Goal: Task Accomplishment & Management: Use online tool/utility

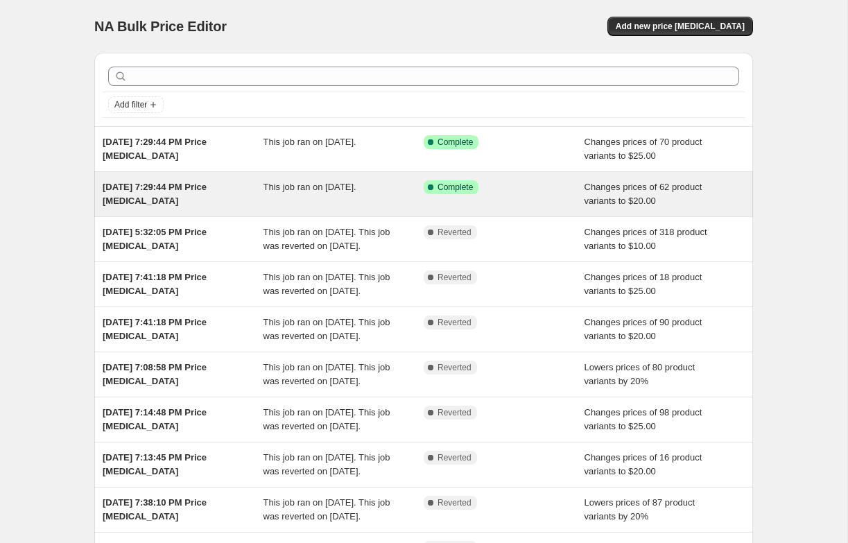
click at [332, 199] on div "This job ran on [DATE]." at bounding box center [343, 194] width 161 height 28
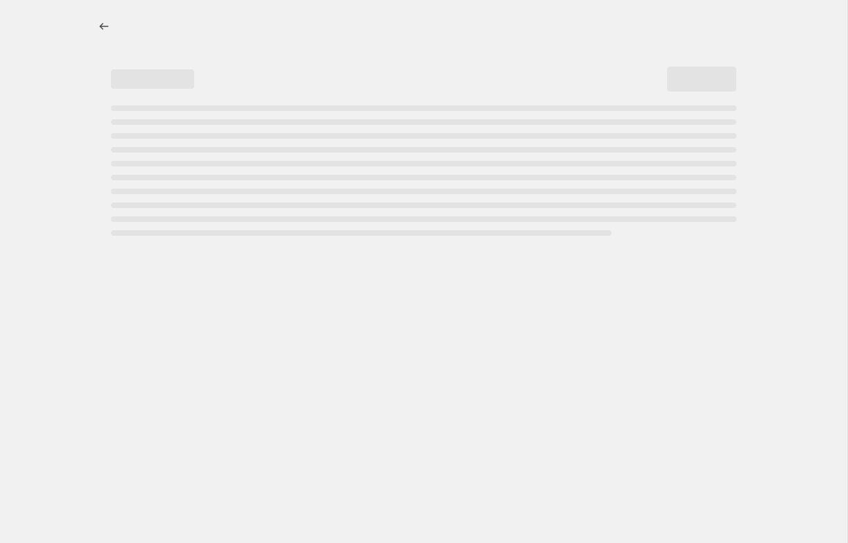
select select "no_change"
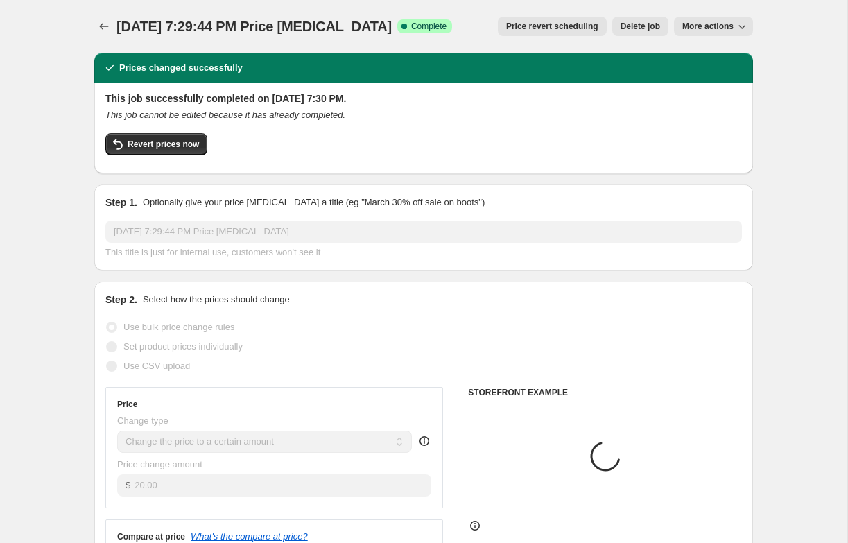
select select "collection"
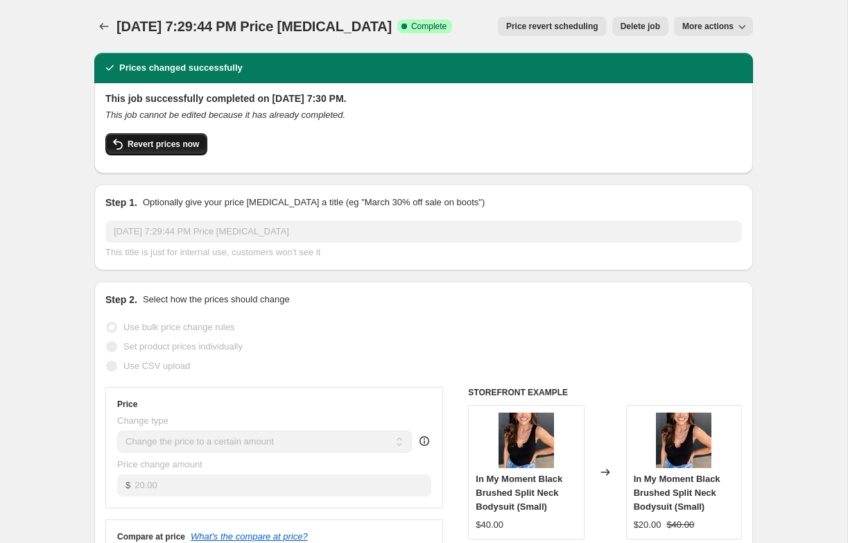
click at [190, 148] on span "Revert prices now" at bounding box center [163, 144] width 71 height 11
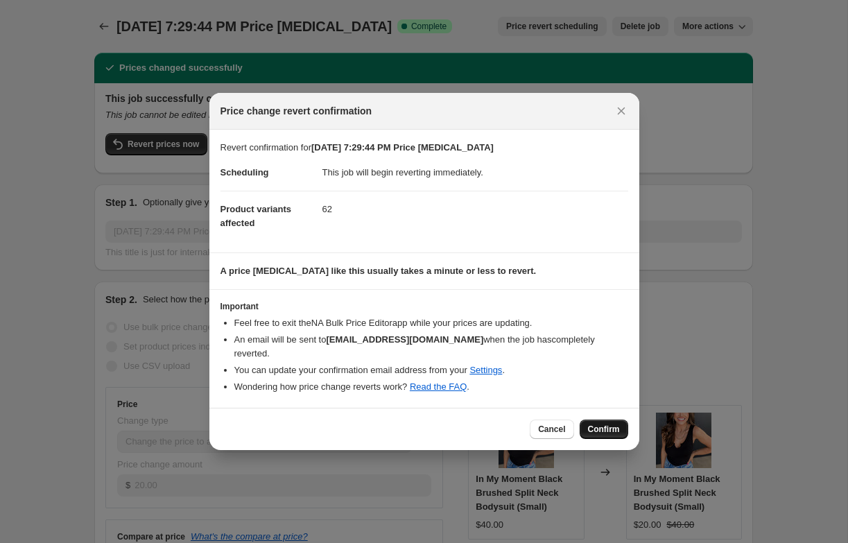
click at [589, 424] on span "Confirm" at bounding box center [604, 429] width 32 height 11
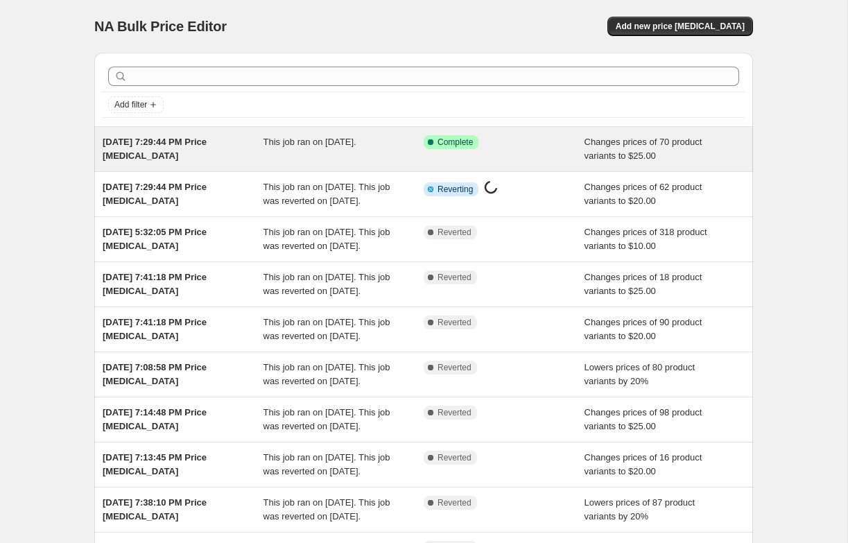
click at [497, 158] on div "Success Complete Complete" at bounding box center [504, 149] width 161 height 28
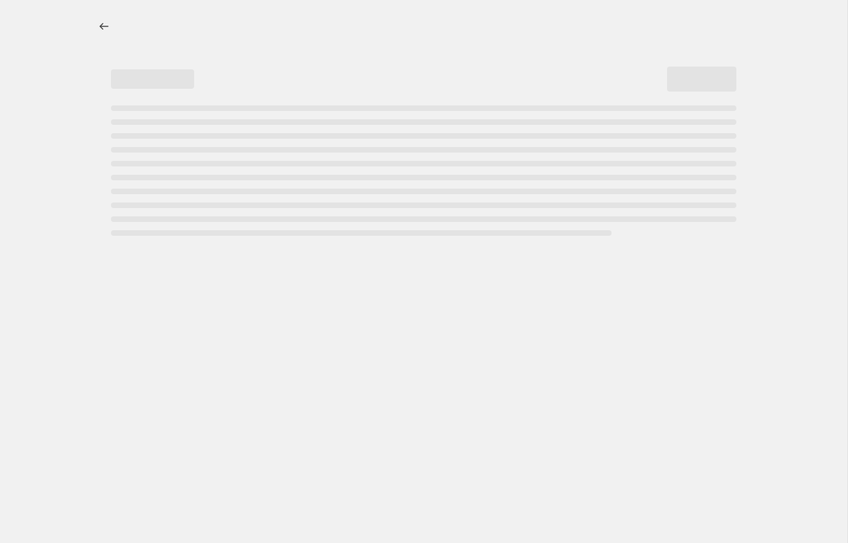
select select "no_change"
select select "collection"
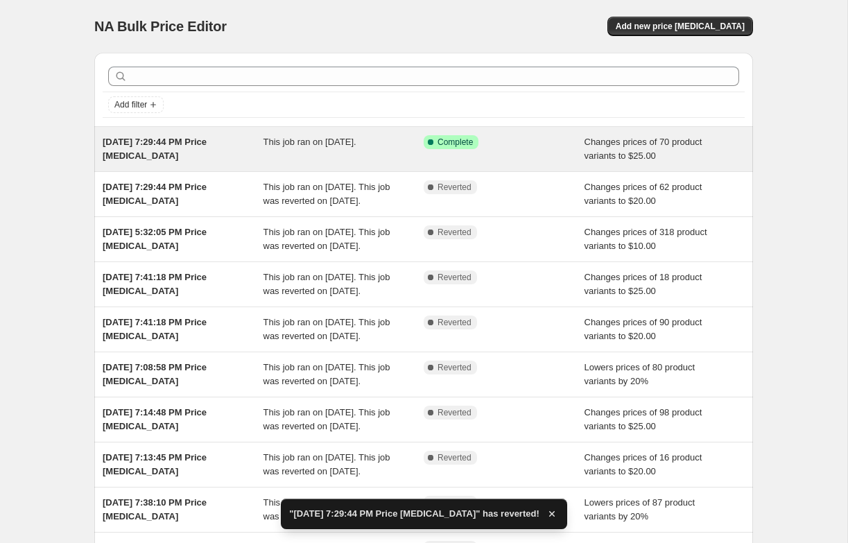
click at [413, 164] on div "Sep 30, 2025, 7:29:44 PM Price change job This job ran on September 30, 2025. S…" at bounding box center [423, 149] width 659 height 44
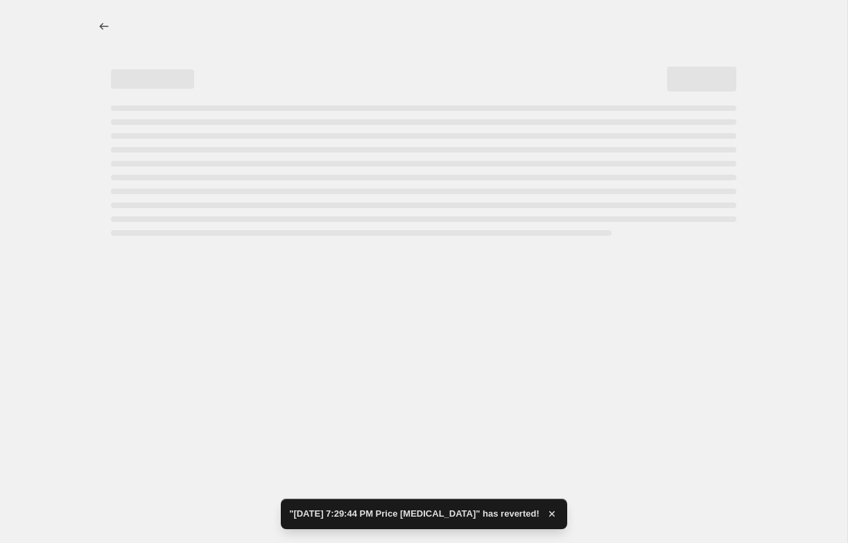
select select "no_change"
select select "collection"
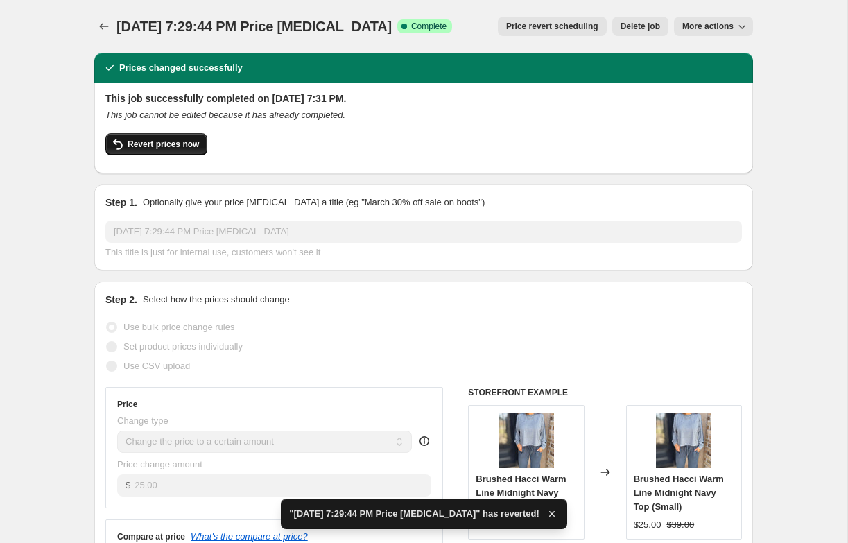
click at [185, 139] on span "Revert prices now" at bounding box center [163, 144] width 71 height 11
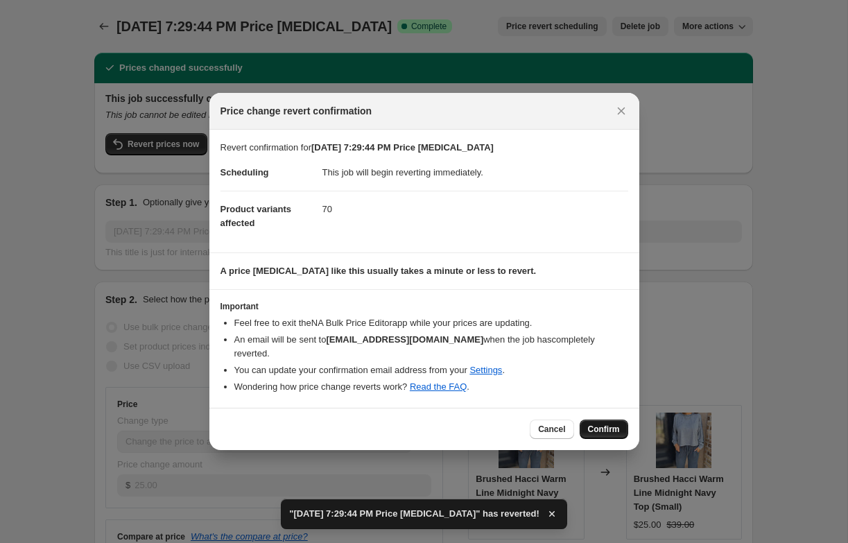
click at [591, 424] on span "Confirm" at bounding box center [604, 429] width 32 height 11
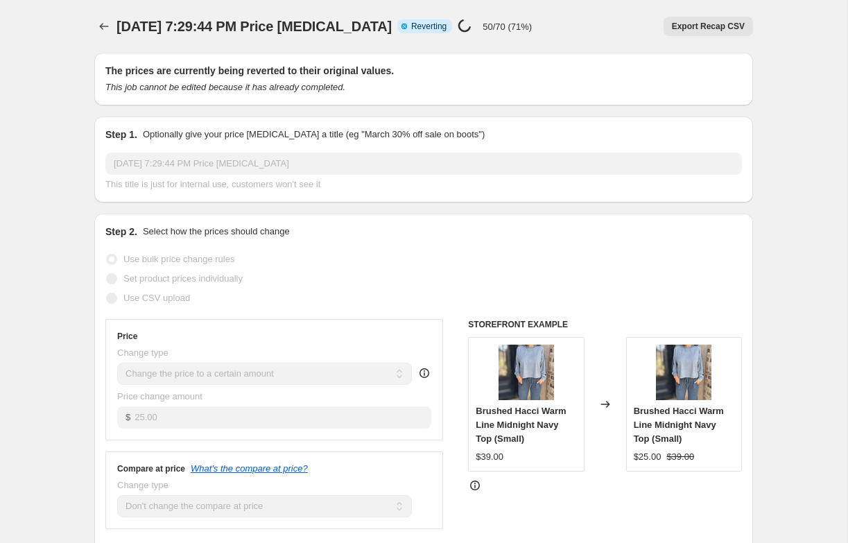
select select "no_change"
select select "collection"
